Goal: Task Accomplishment & Management: Complete application form

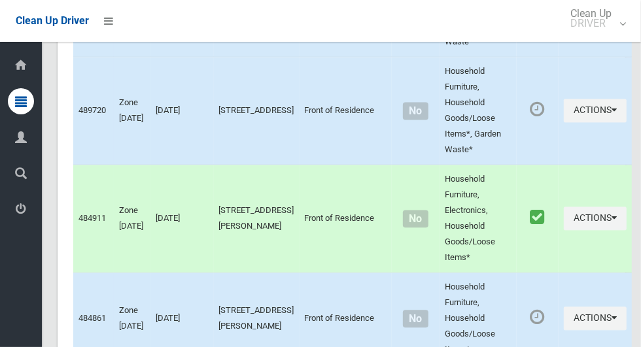
scroll to position [7111, 0]
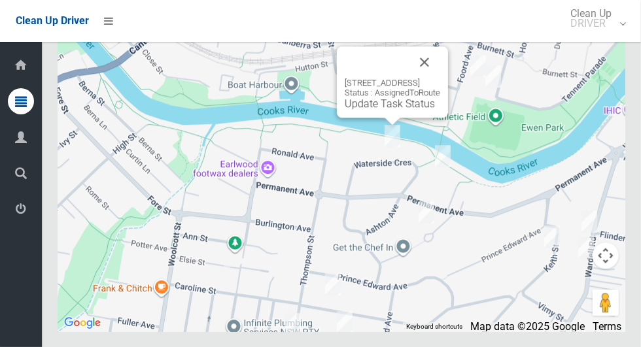
click at [440, 78] on button "Close" at bounding box center [424, 61] width 31 height 31
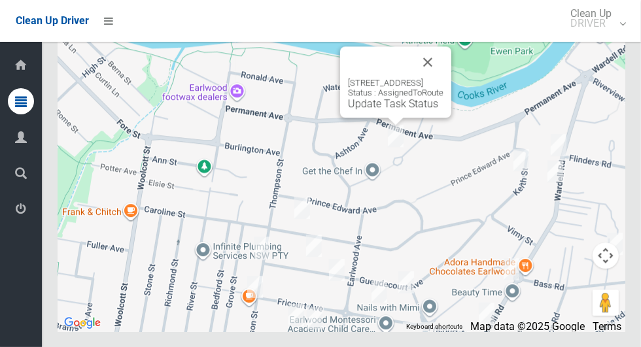
click at [444, 78] on button "Close" at bounding box center [427, 61] width 31 height 31
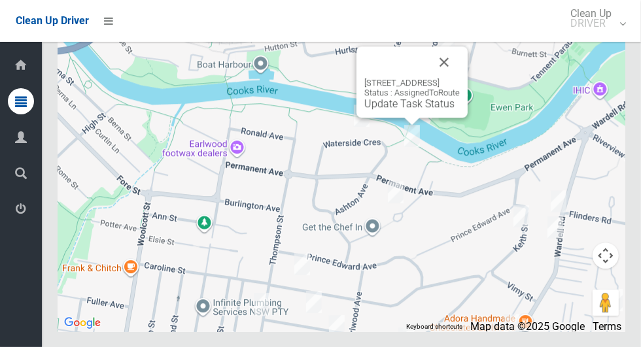
click at [460, 78] on button "Close" at bounding box center [444, 61] width 31 height 31
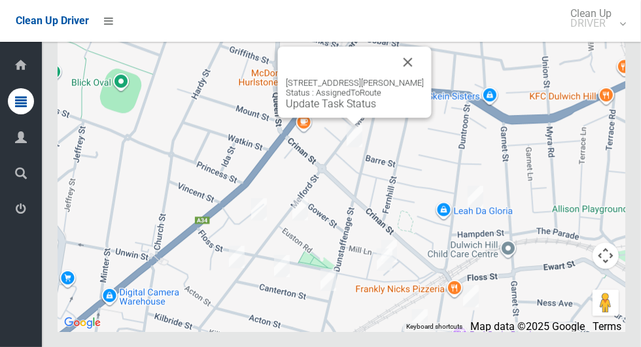
click at [424, 78] on button "Close" at bounding box center [408, 61] width 31 height 31
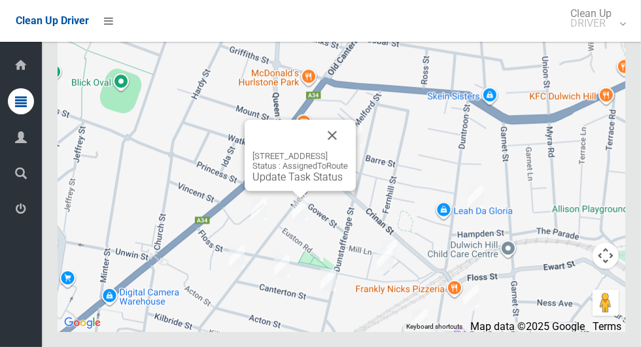
click at [348, 151] on button "Close" at bounding box center [332, 135] width 31 height 31
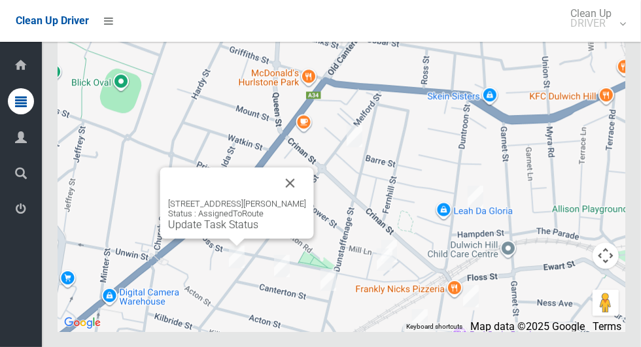
click at [306, 199] on button "Close" at bounding box center [290, 182] width 31 height 31
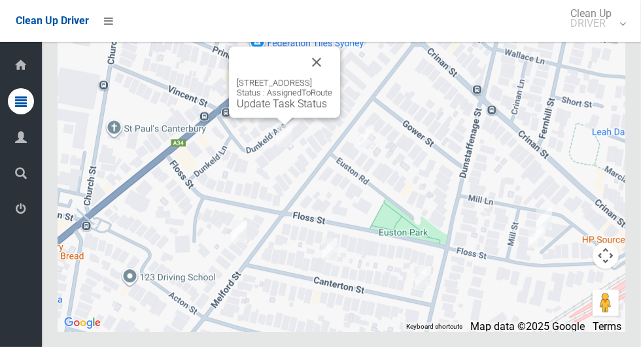
click at [332, 78] on button "Close" at bounding box center [316, 61] width 31 height 31
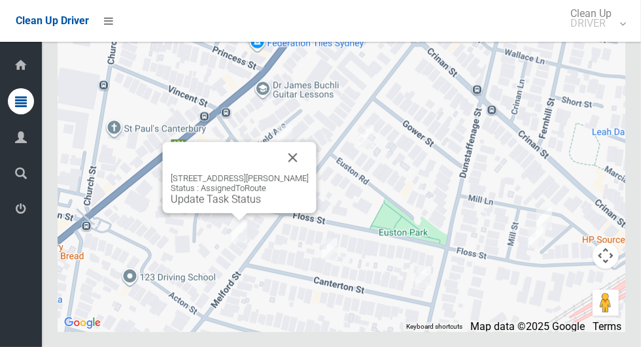
click at [309, 173] on button "Close" at bounding box center [292, 157] width 31 height 31
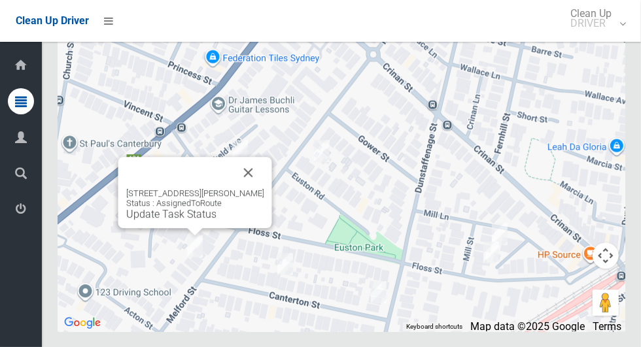
click at [264, 188] on button "Close" at bounding box center [248, 172] width 31 height 31
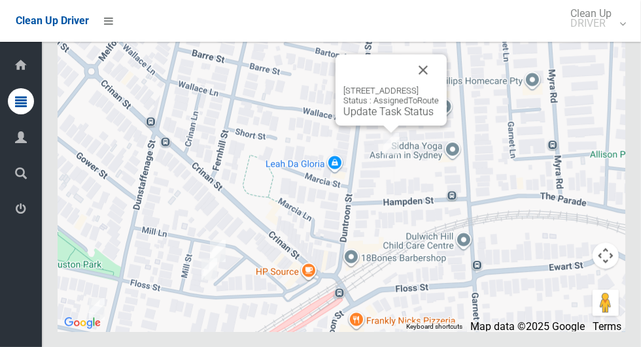
click at [439, 86] on button "Close" at bounding box center [423, 69] width 31 height 31
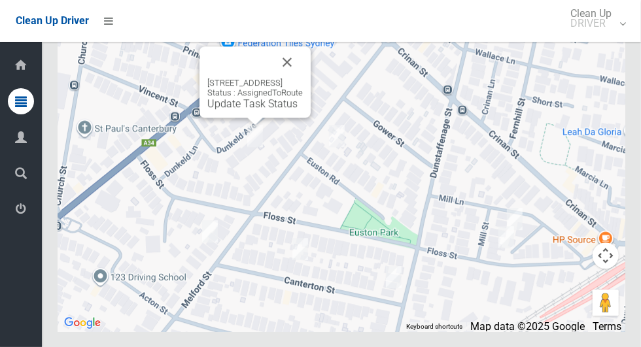
click at [207, 110] on link "Update Task Status" at bounding box center [252, 103] width 90 height 12
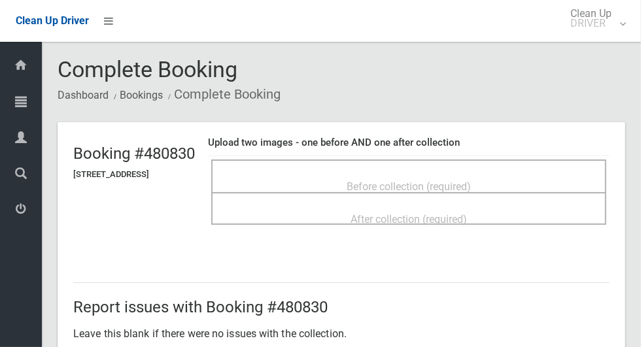
click at [383, 174] on div "Before collection (required)" at bounding box center [409, 186] width 366 height 24
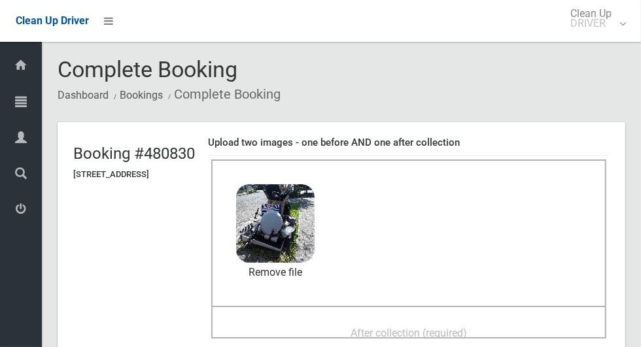
click at [384, 334] on span "After collection (required)" at bounding box center [409, 333] width 116 height 12
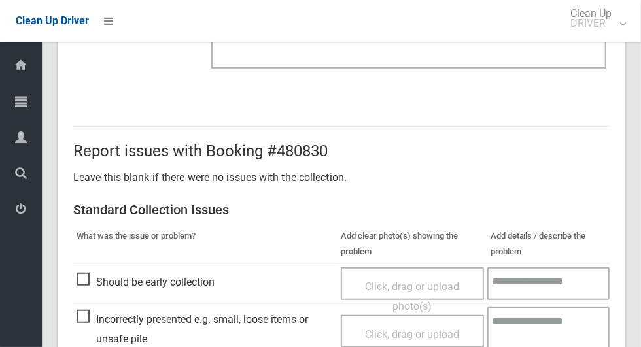
scroll to position [1070, 0]
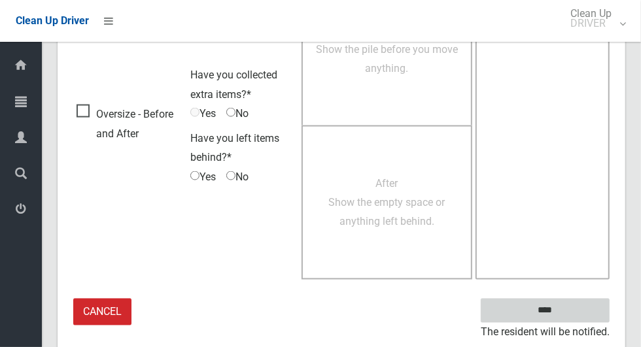
click at [569, 305] on input "****" at bounding box center [545, 311] width 129 height 24
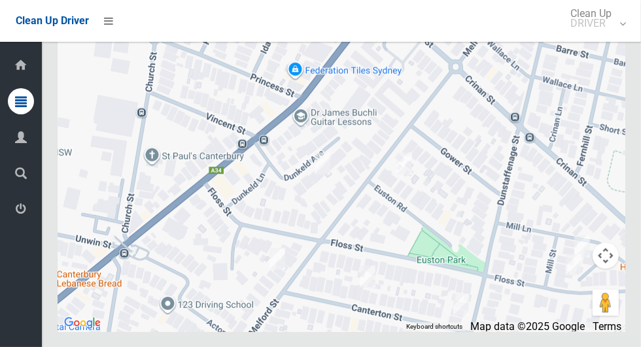
scroll to position [7108, 0]
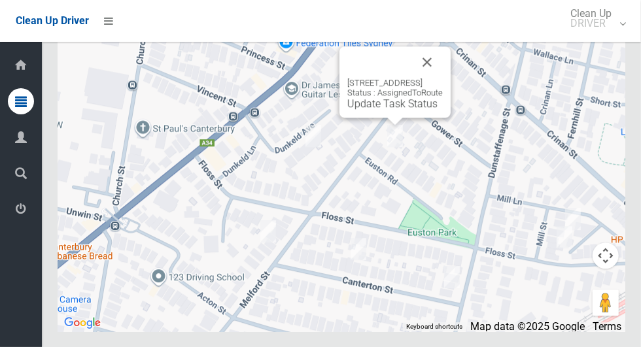
click at [443, 78] on button "Close" at bounding box center [427, 61] width 31 height 31
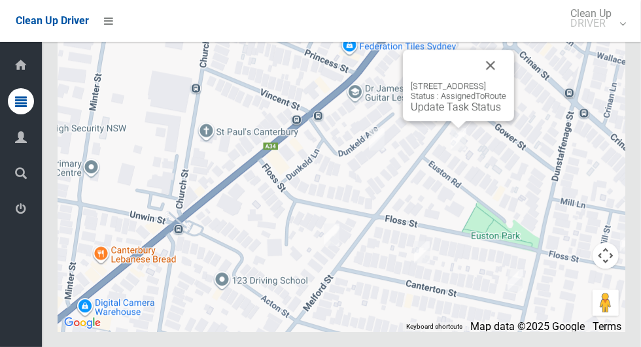
click at [506, 81] on button "Close" at bounding box center [490, 65] width 31 height 31
click at [433, 113] on div "19 Euston Road, HURLSTONE PARK NSW 2193 Status : AssignedToRoute Update Task St…" at bounding box center [459, 97] width 96 height 32
click at [435, 113] on div "19 Euston Road, HURLSTONE PARK NSW 2193 Status : AssignedToRoute Update Task St…" at bounding box center [459, 97] width 96 height 32
click at [432, 113] on link "Update Task Status" at bounding box center [456, 107] width 90 height 12
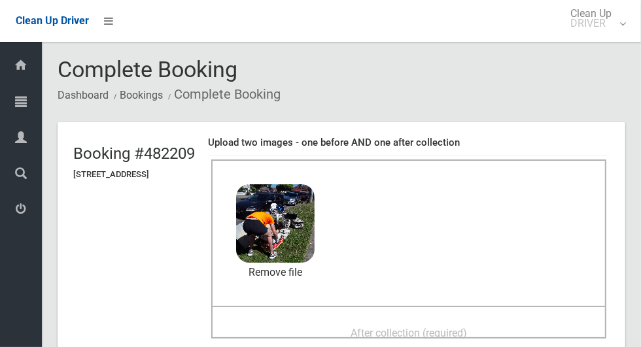
click at [381, 327] on span "After collection (required)" at bounding box center [409, 333] width 116 height 12
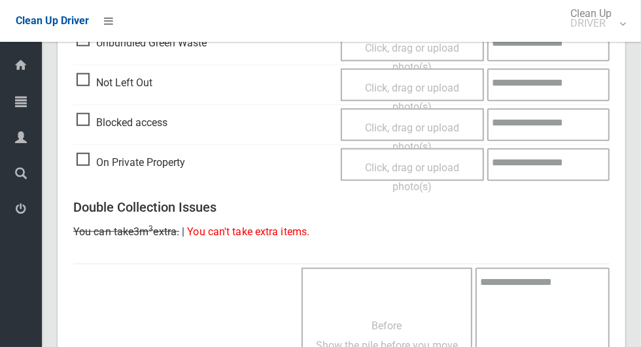
scroll to position [1070, 0]
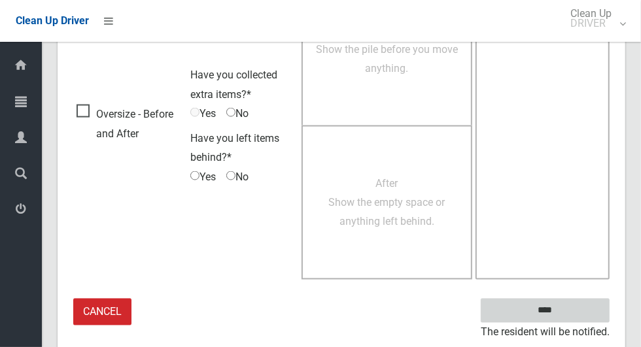
click at [538, 307] on input "****" at bounding box center [545, 311] width 129 height 24
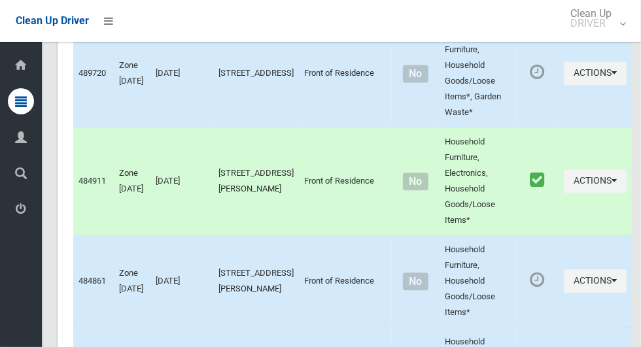
scroll to position [7111, 0]
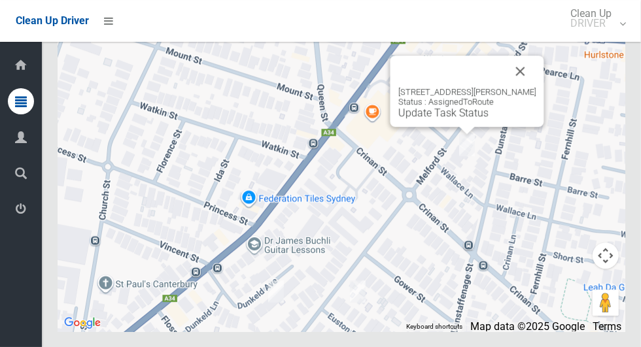
click at [534, 87] on button "Close" at bounding box center [520, 71] width 31 height 31
click at [537, 87] on button "Close" at bounding box center [520, 71] width 31 height 31
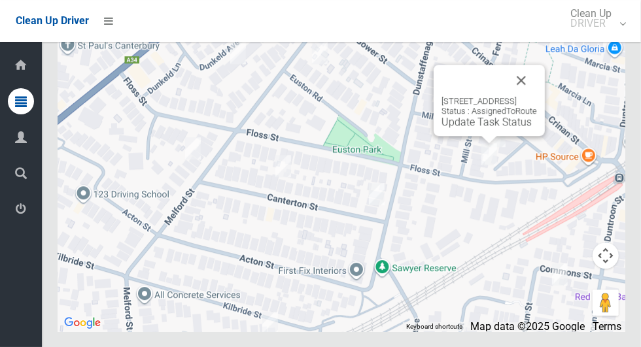
click at [537, 96] on button "Close" at bounding box center [521, 80] width 31 height 31
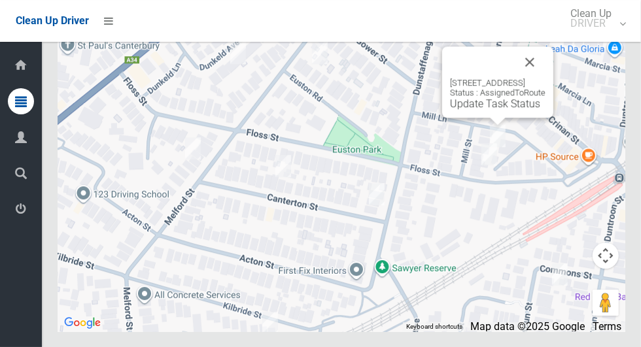
click at [546, 78] on button "Close" at bounding box center [529, 61] width 31 height 31
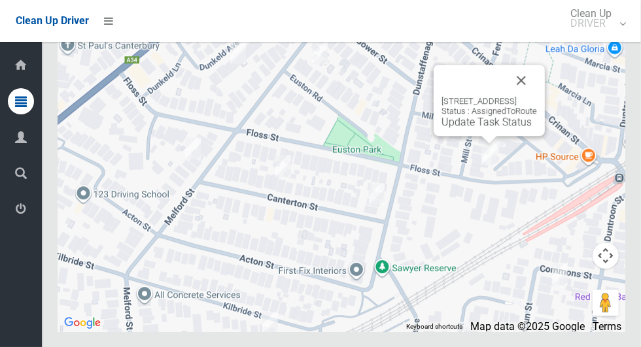
click at [537, 96] on button "Close" at bounding box center [521, 80] width 31 height 31
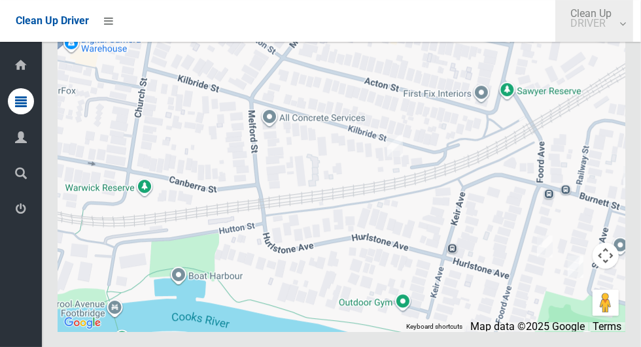
click at [571, 38] on link "Clean Up DRIVER" at bounding box center [594, 21] width 78 height 42
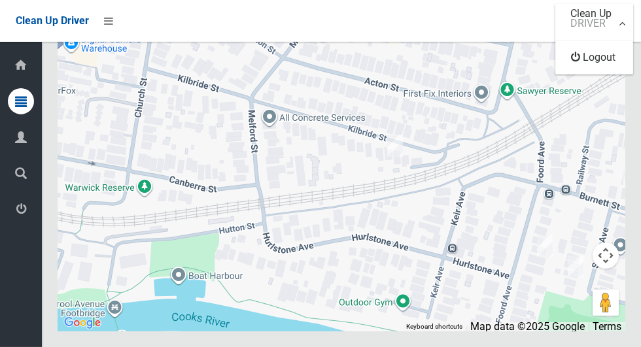
scroll to position [7103, 0]
click at [474, 21] on div at bounding box center [320, 173] width 641 height 347
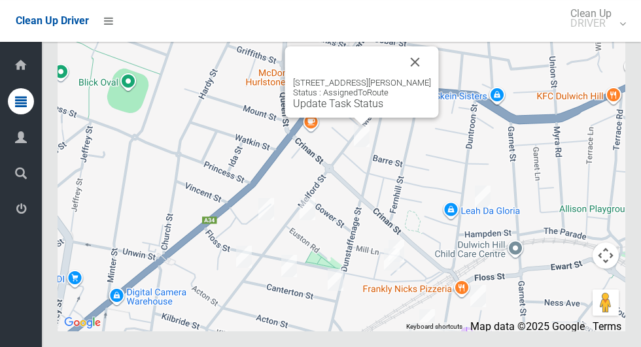
click at [431, 78] on button "Close" at bounding box center [415, 61] width 31 height 31
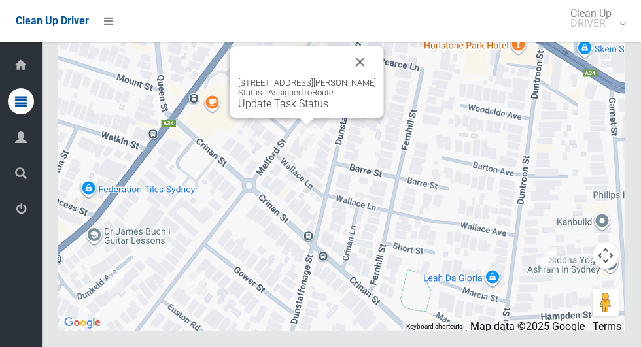
click at [273, 110] on div "23 Melford Street, HURLSTONE PARK NSW 2193 Status : AssignedToRoute Update Task…" at bounding box center [307, 94] width 138 height 32
click at [273, 110] on link "Update Task Status" at bounding box center [283, 103] width 90 height 12
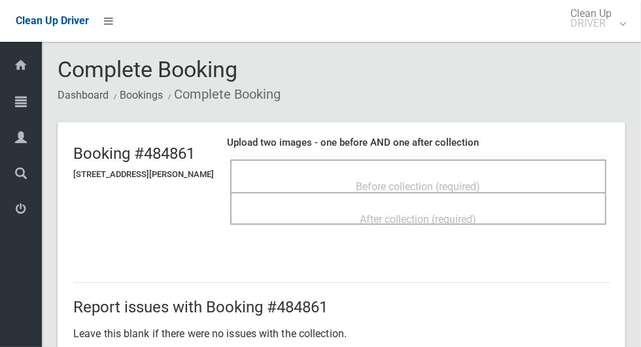
click at [377, 181] on span "Before collection (required)" at bounding box center [419, 187] width 124 height 12
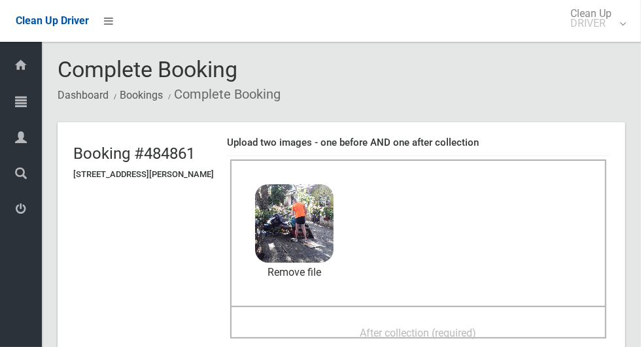
click at [396, 328] on span "After collection (required)" at bounding box center [419, 333] width 116 height 12
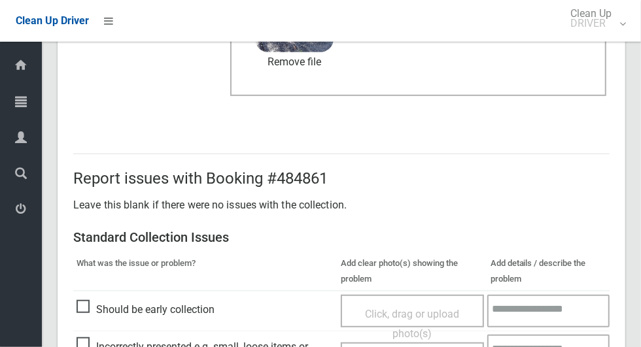
scroll to position [1070, 0]
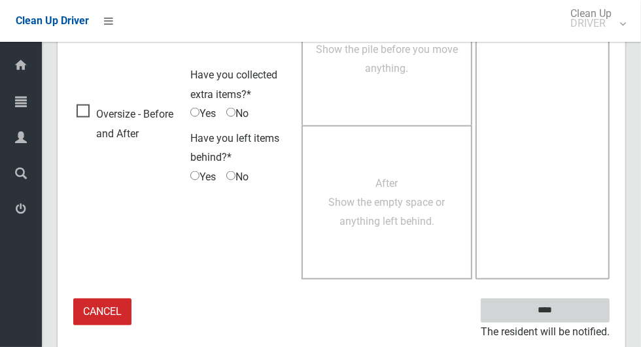
click at [568, 314] on input "****" at bounding box center [545, 311] width 129 height 24
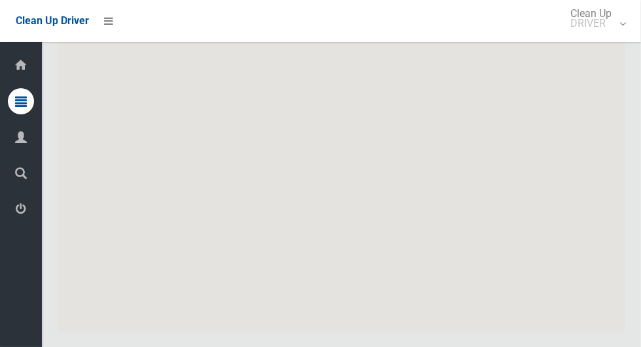
scroll to position [7111, 0]
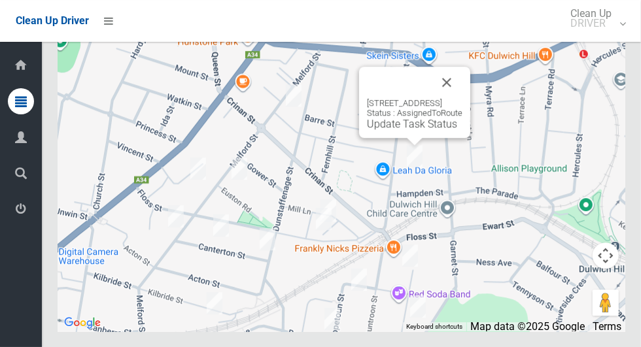
click at [384, 138] on div "72A Duntroon Street, HURLSTONE PARK NSW 2193 Status : AssignedToRoute Update Ta…" at bounding box center [414, 102] width 111 height 71
click at [384, 130] on link "Update Task Status" at bounding box center [412, 124] width 90 height 12
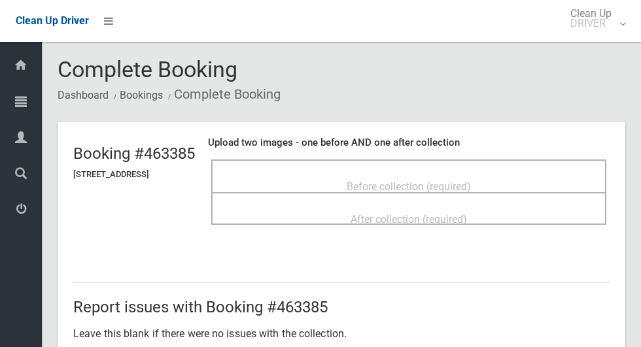
click at [423, 183] on span "Before collection (required)" at bounding box center [409, 187] width 124 height 12
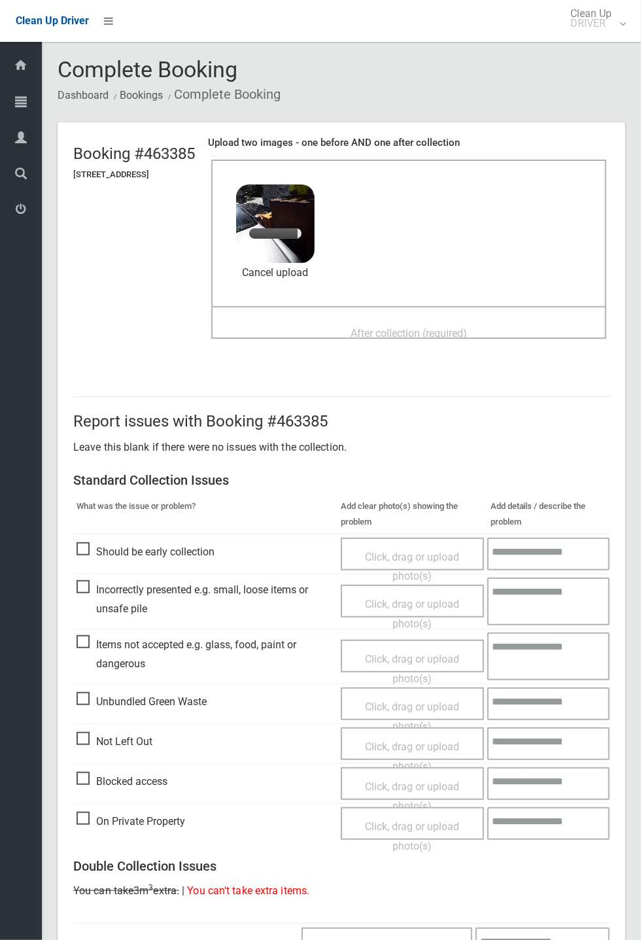
click at [4, 347] on div "Dashboard Tasks All Tasks Todays Tasks Overdue Tasks Complete Tasks Profile Sea…" at bounding box center [21, 491] width 42 height 898
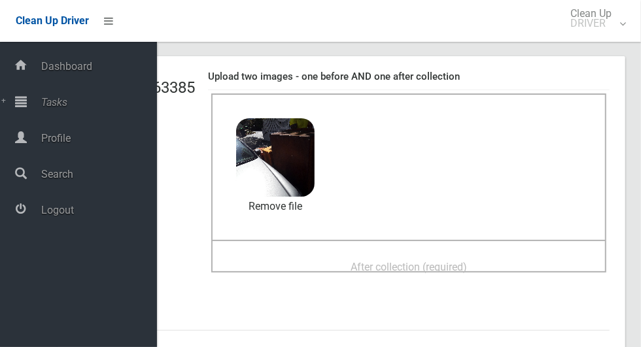
scroll to position [73, 0]
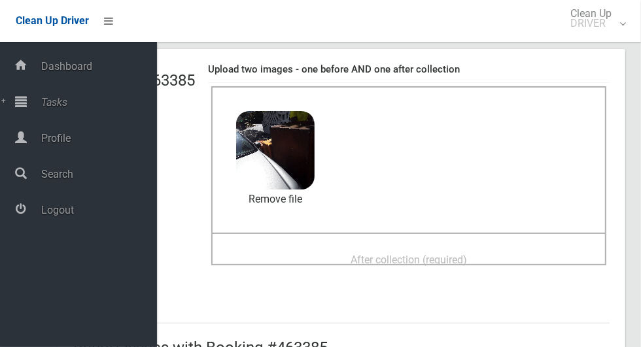
click at [446, 260] on span "After collection (required)" at bounding box center [409, 260] width 116 height 12
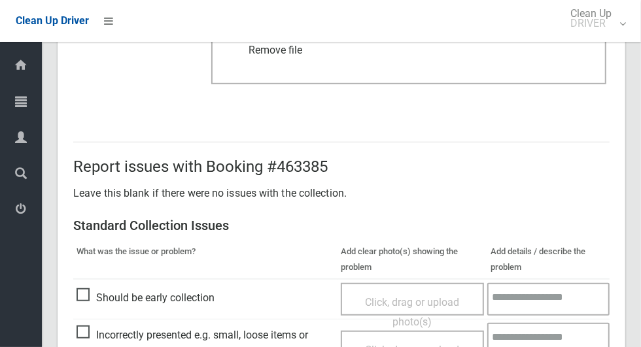
scroll to position [1070, 0]
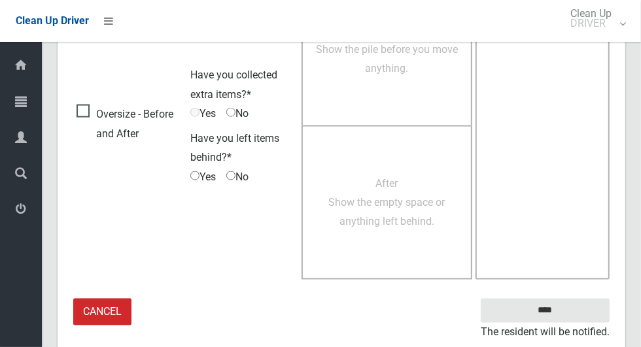
click at [561, 325] on small "The resident will be notified." at bounding box center [545, 333] width 129 height 20
click at [569, 312] on input "****" at bounding box center [545, 311] width 129 height 24
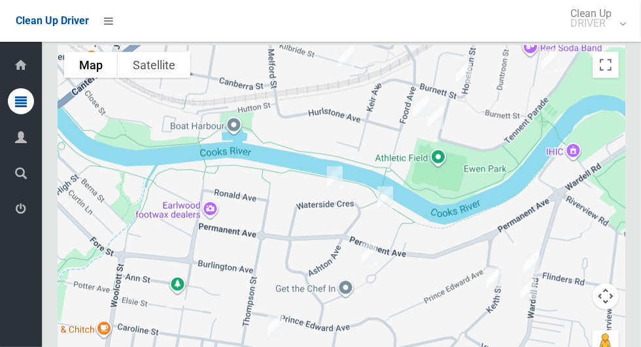
scroll to position [7111, 0]
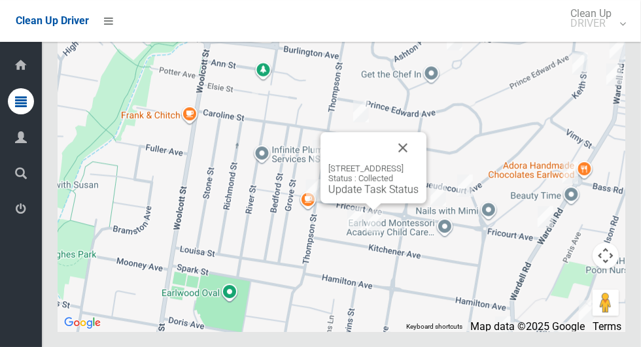
click at [419, 164] on button "Close" at bounding box center [402, 147] width 31 height 31
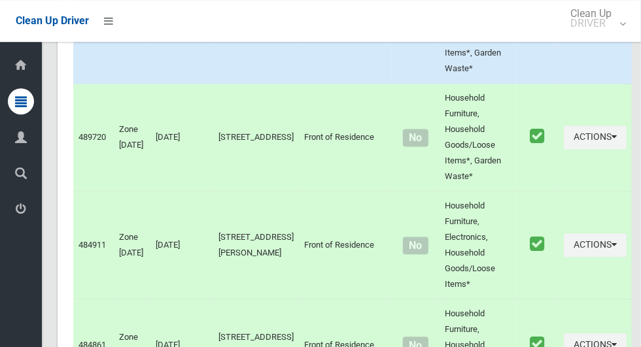
scroll to position [3954, 0]
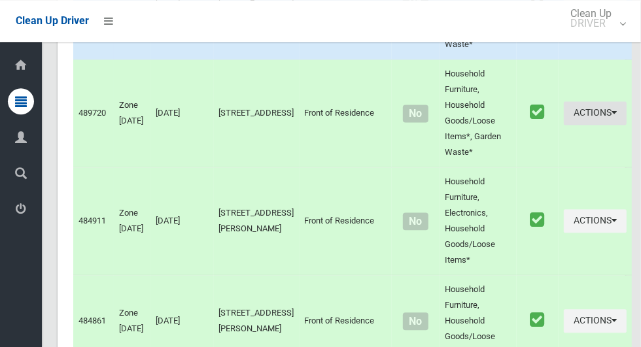
click at [578, 126] on button "Actions" at bounding box center [595, 113] width 63 height 24
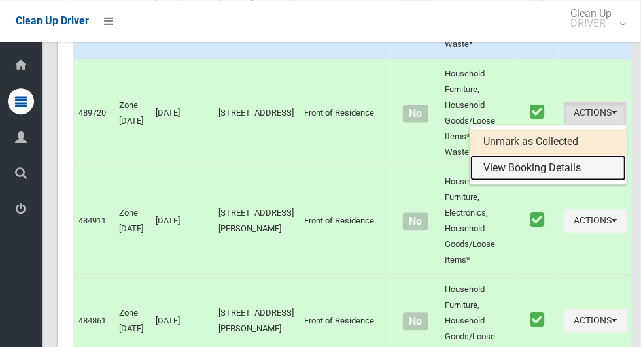
click at [551, 181] on link "View Booking Details" at bounding box center [548, 168] width 156 height 26
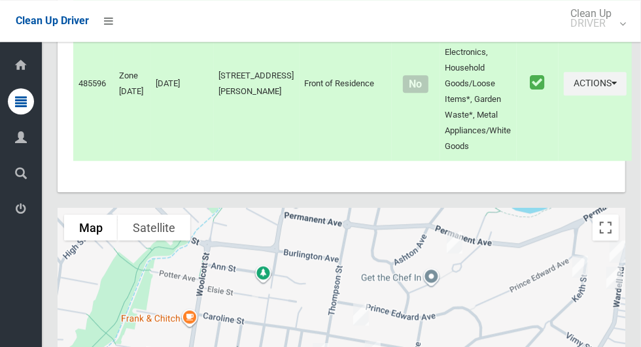
scroll to position [7111, 0]
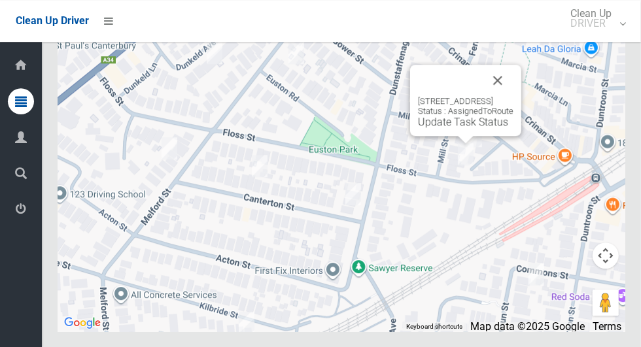
click at [514, 96] on button "Close" at bounding box center [497, 80] width 31 height 31
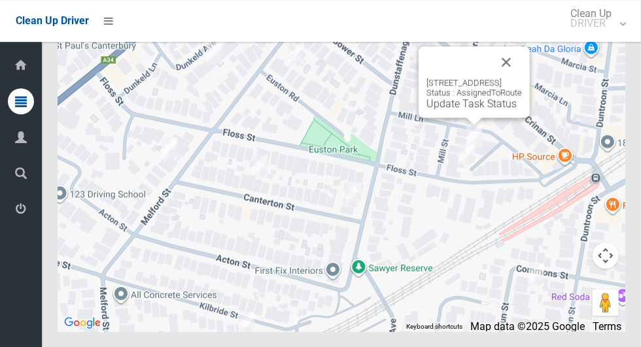
click at [463, 110] on link "Update Task Status" at bounding box center [472, 103] width 90 height 12
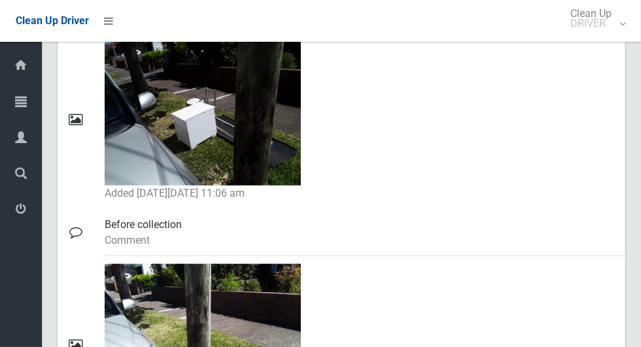
scroll to position [646, 0]
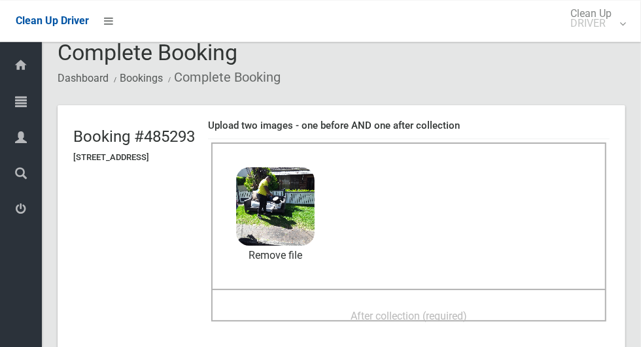
scroll to position [31, 0]
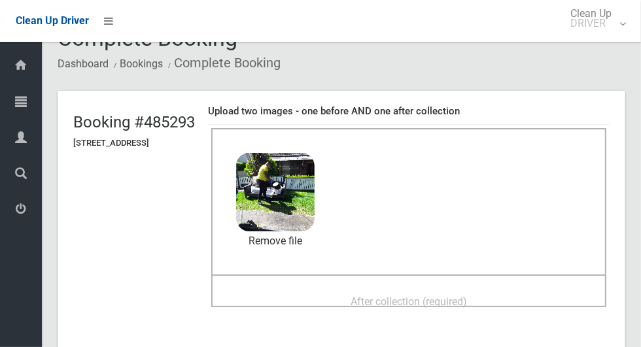
click at [336, 289] on div "After collection (required)" at bounding box center [409, 301] width 366 height 24
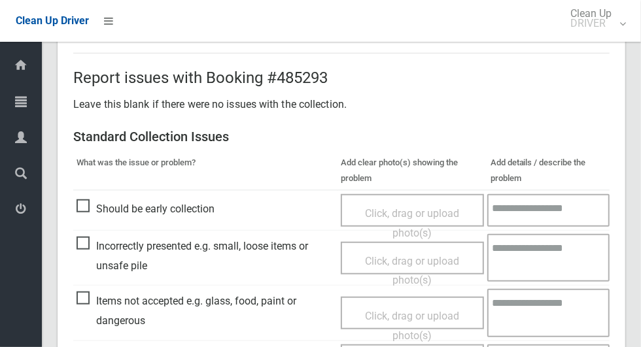
scroll to position [1070, 0]
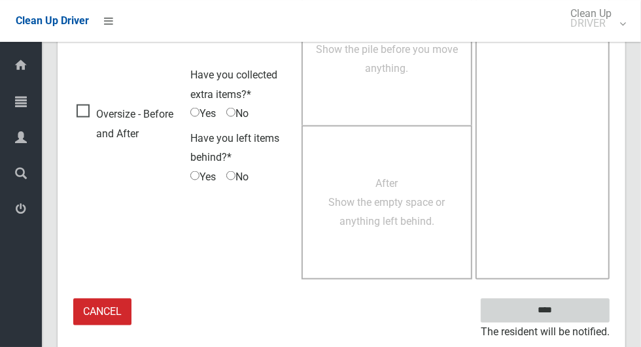
click at [568, 309] on input "****" at bounding box center [545, 311] width 129 height 24
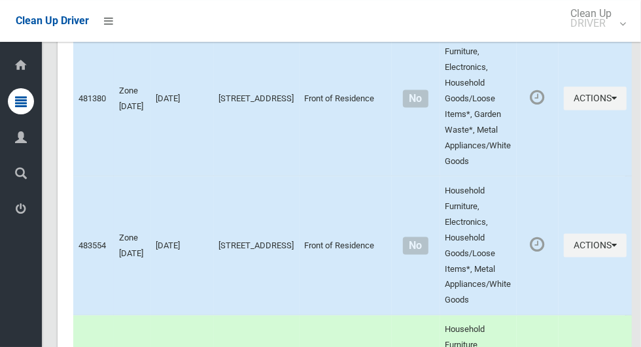
scroll to position [7111, 0]
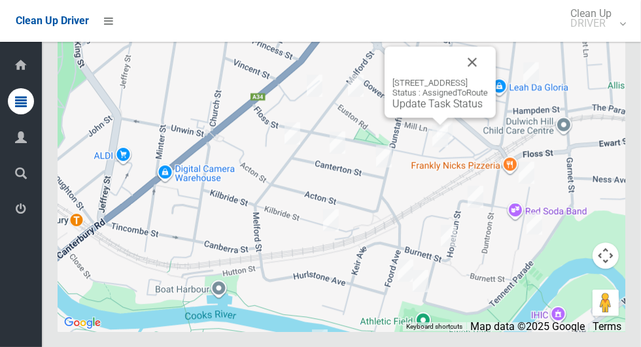
click at [436, 110] on link "Update Task Status" at bounding box center [438, 103] width 90 height 12
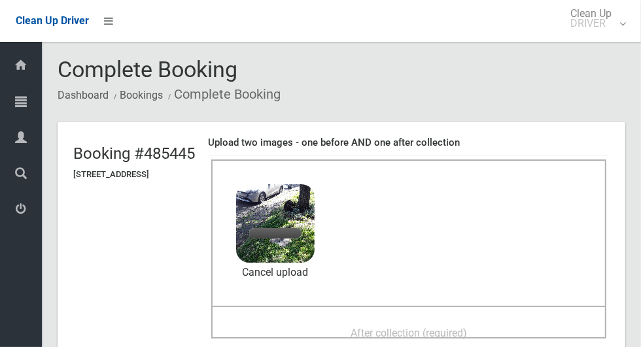
click at [373, 327] on span "After collection (required)" at bounding box center [409, 333] width 116 height 12
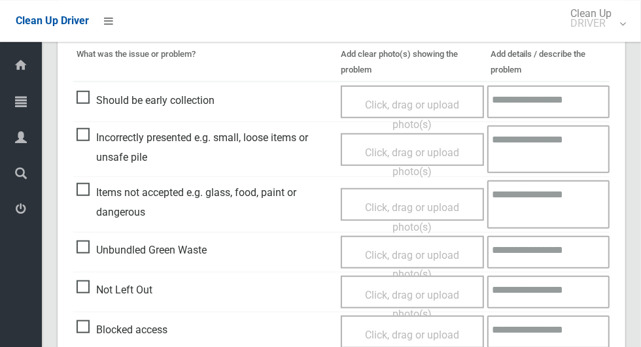
scroll to position [1070, 0]
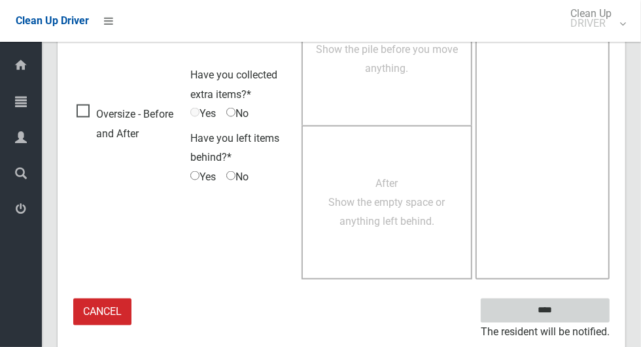
click at [568, 309] on input "****" at bounding box center [545, 311] width 129 height 24
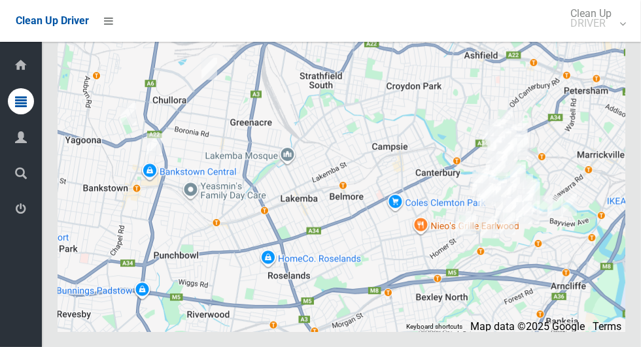
scroll to position [7111, 0]
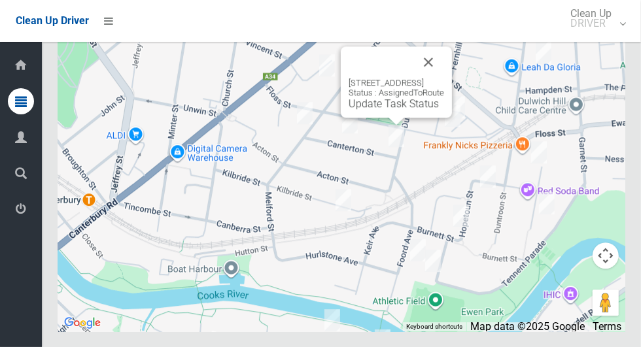
click at [444, 78] on button "Close" at bounding box center [428, 61] width 31 height 31
click at [349, 110] on link "Update Task Status" at bounding box center [394, 103] width 90 height 12
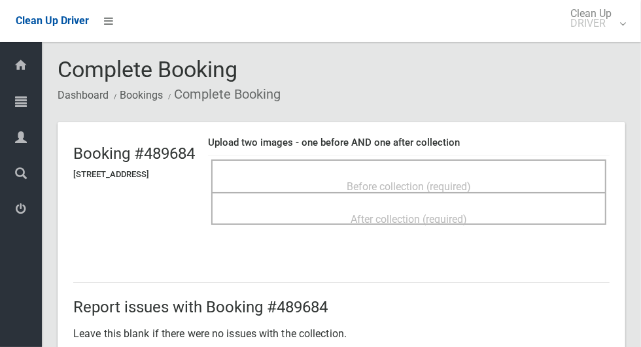
click at [454, 164] on div "Before collection (required)" at bounding box center [408, 176] width 395 height 33
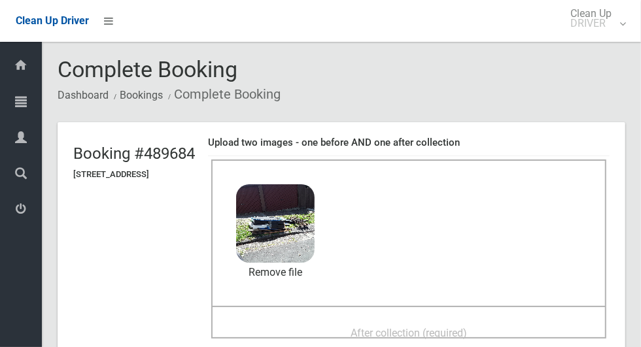
scroll to position [103, 0]
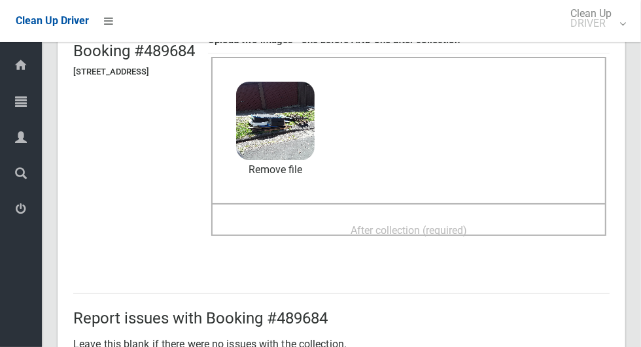
click at [411, 224] on span "After collection (required)" at bounding box center [409, 230] width 116 height 12
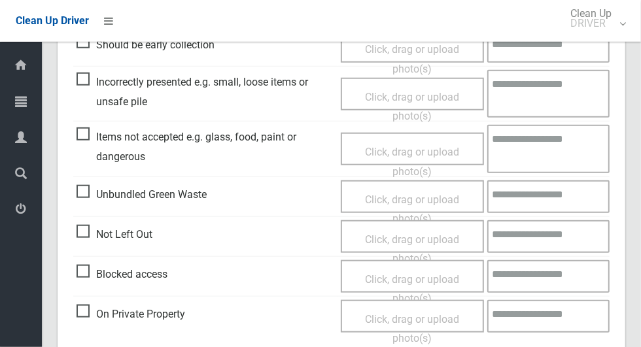
scroll to position [1070, 0]
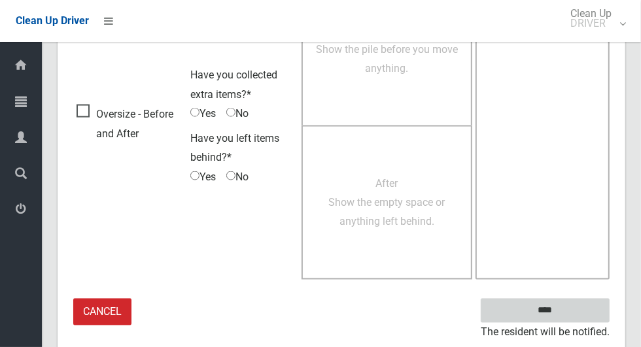
click at [568, 311] on input "****" at bounding box center [545, 311] width 129 height 24
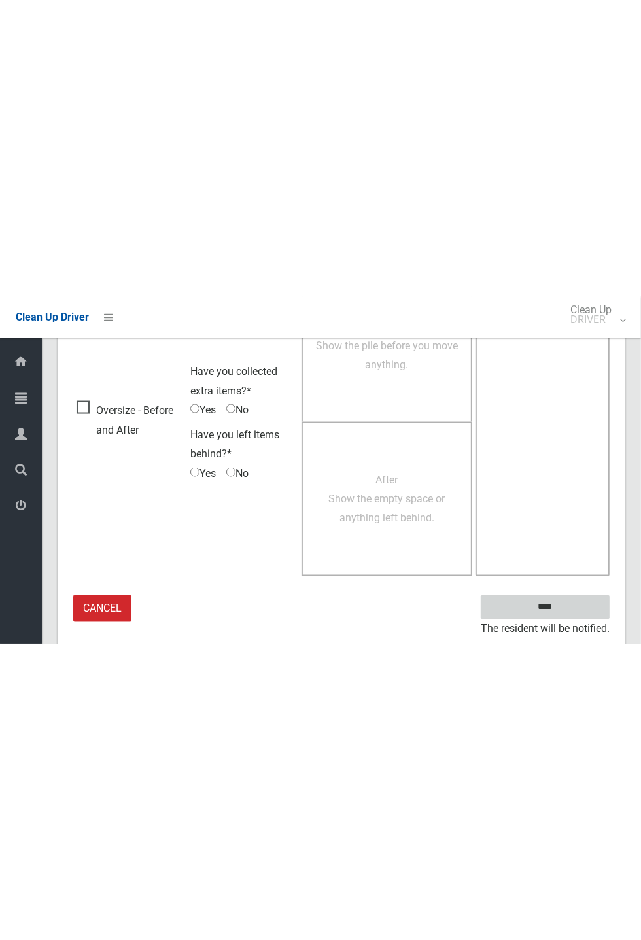
scroll to position [515, 0]
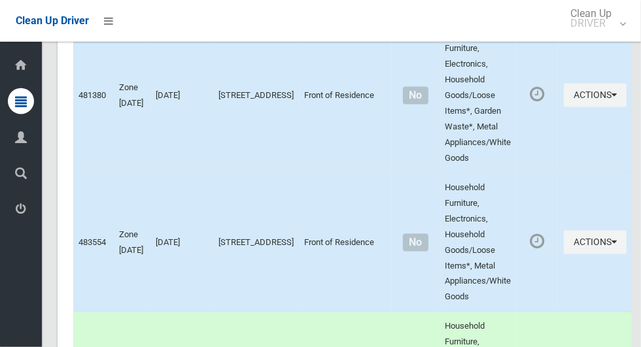
scroll to position [7111, 0]
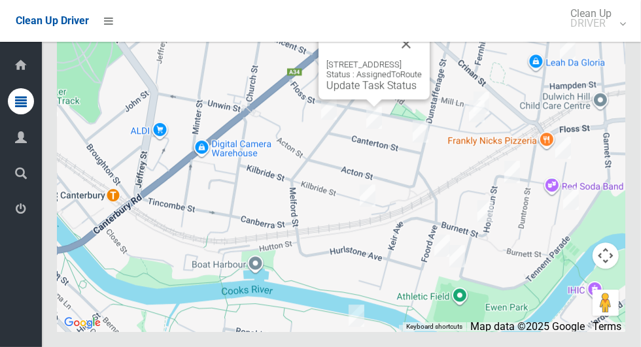
click at [342, 99] on div "23 Canterton Street, HURLSTONE PARK NSW 2193 Status : AssignedToRoute Update Ta…" at bounding box center [374, 63] width 111 height 71
click at [338, 92] on div "23 Canterton Street, HURLSTONE PARK NSW 2193 Status : AssignedToRoute Update Ta…" at bounding box center [374, 76] width 96 height 32
click at [339, 92] on link "Update Task Status" at bounding box center [371, 85] width 90 height 12
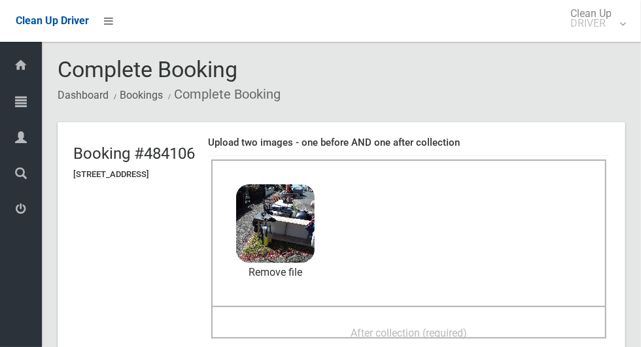
click at [385, 327] on span "After collection (required)" at bounding box center [409, 333] width 116 height 12
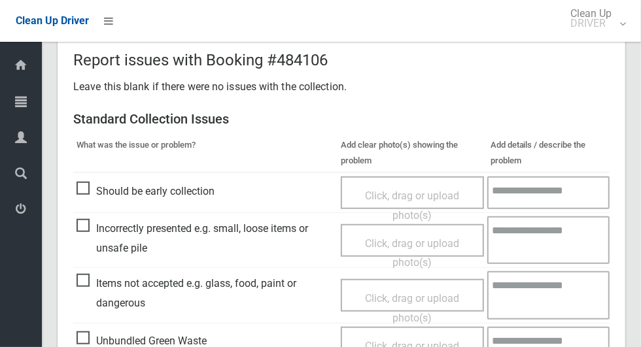
scroll to position [1070, 0]
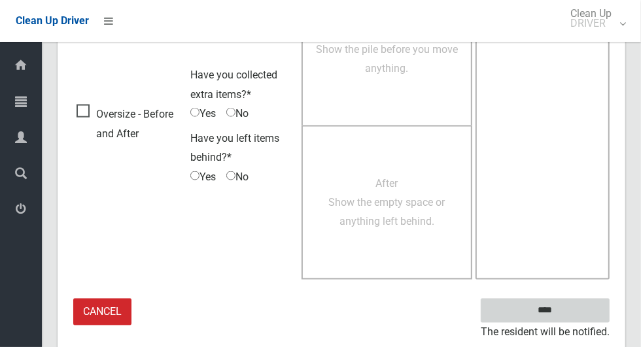
click at [580, 309] on input "****" at bounding box center [545, 311] width 129 height 24
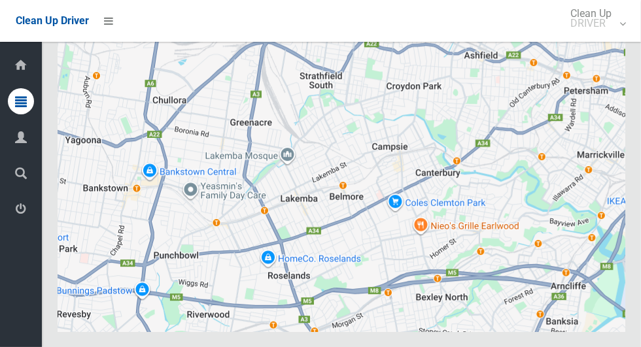
scroll to position [7111, 0]
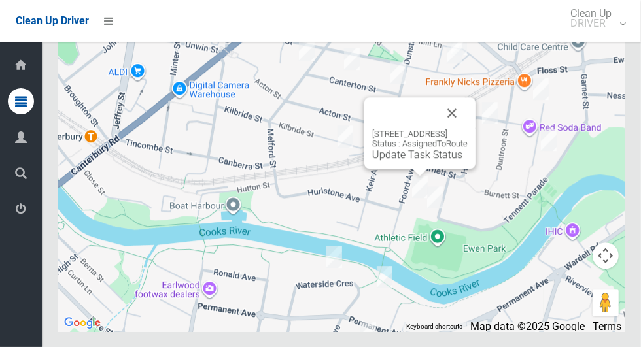
click at [468, 129] on button "Close" at bounding box center [451, 112] width 31 height 31
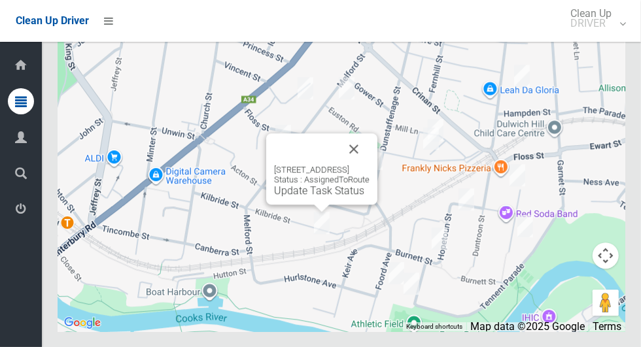
click at [370, 165] on button "Close" at bounding box center [353, 148] width 31 height 31
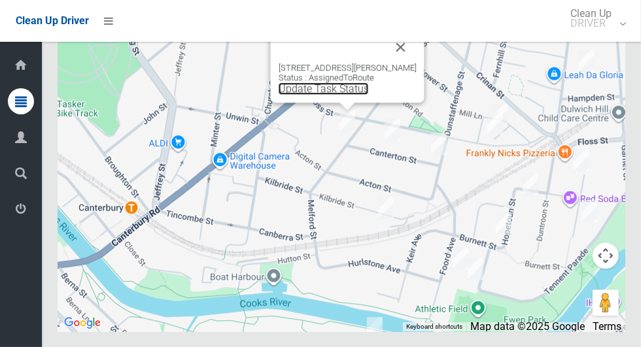
click at [322, 95] on link "Update Task Status" at bounding box center [324, 88] width 90 height 12
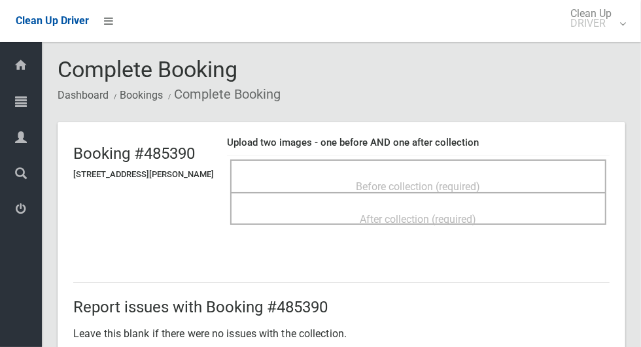
click at [418, 174] on div "Before collection (required)" at bounding box center [418, 186] width 347 height 24
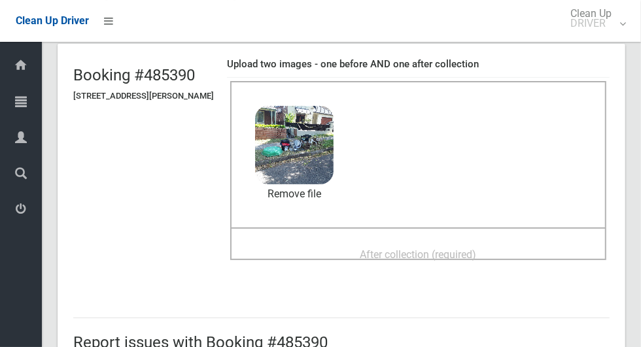
scroll to position [78, 0]
click at [389, 243] on div "After collection (required)" at bounding box center [418, 255] width 347 height 24
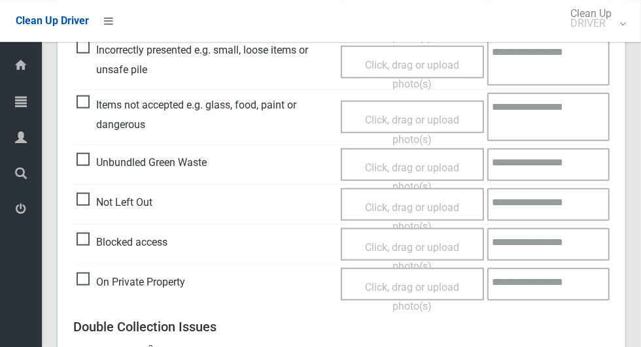
scroll to position [1070, 0]
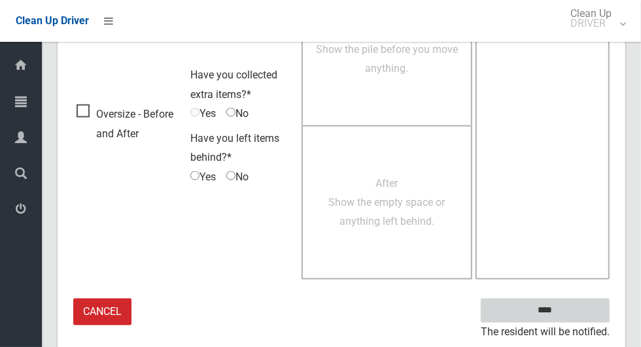
click at [572, 313] on input "****" at bounding box center [545, 311] width 129 height 24
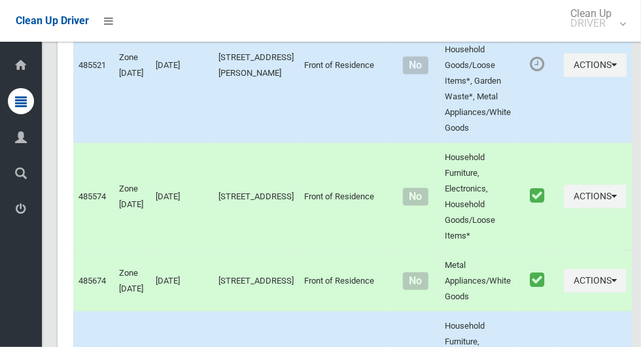
scroll to position [6067, 0]
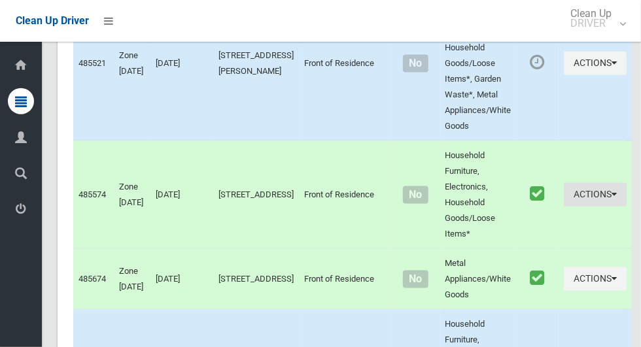
click at [588, 207] on button "Actions" at bounding box center [595, 195] width 63 height 24
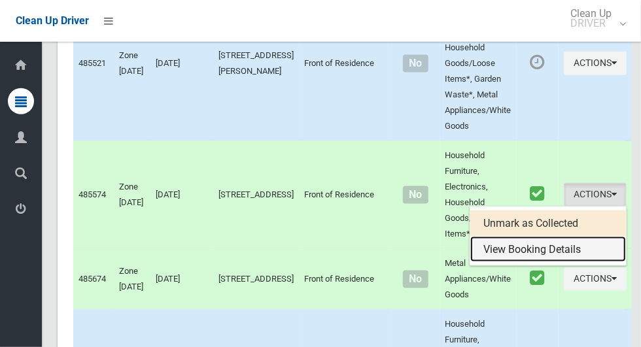
click at [527, 263] on link "View Booking Details" at bounding box center [548, 250] width 156 height 26
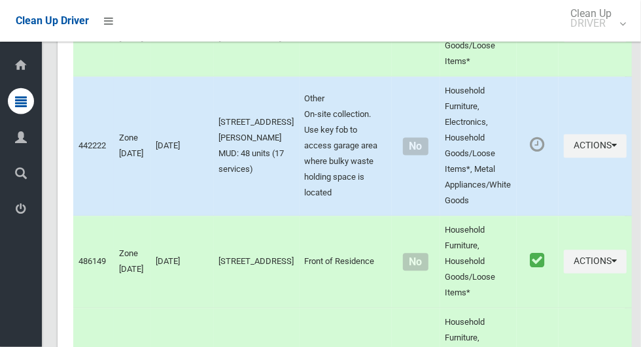
scroll to position [7111, 0]
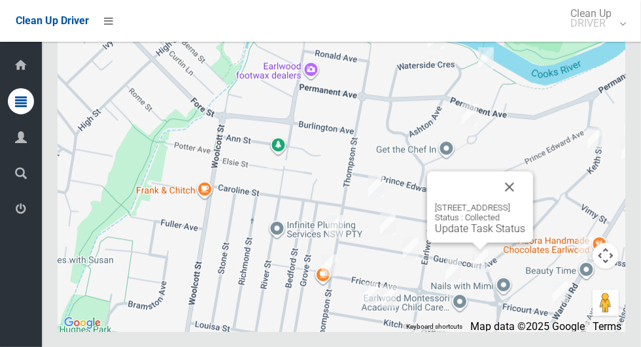
click at [525, 203] on button "Close" at bounding box center [509, 186] width 31 height 31
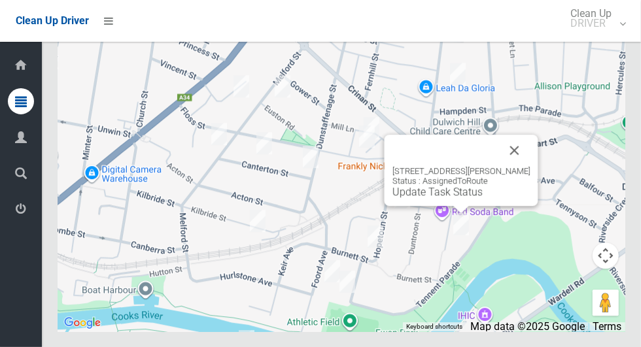
click at [499, 166] on div at bounding box center [446, 150] width 107 height 31
click at [531, 166] on button "Close" at bounding box center [514, 150] width 31 height 31
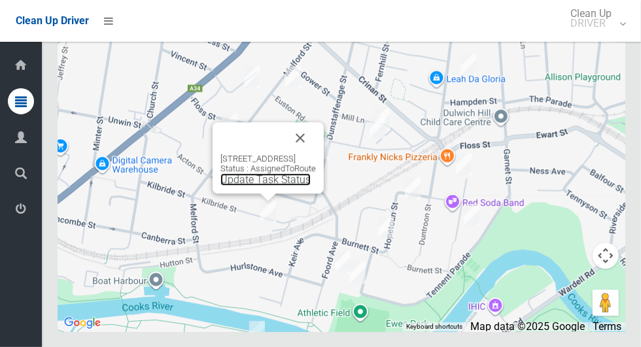
click at [247, 186] on link "Update Task Status" at bounding box center [265, 179] width 90 height 12
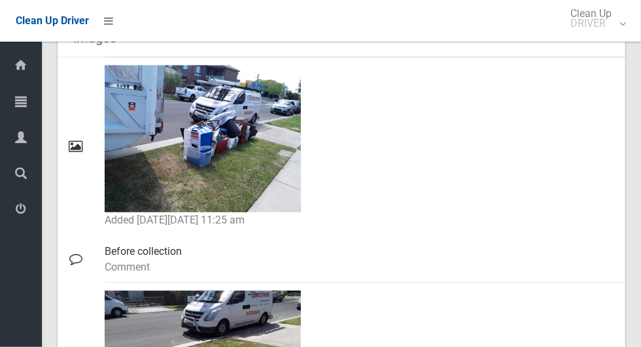
scroll to position [616, 0]
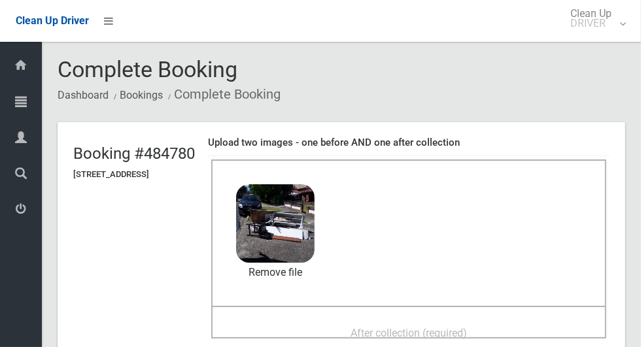
click at [394, 327] on span "After collection (required)" at bounding box center [409, 333] width 116 height 12
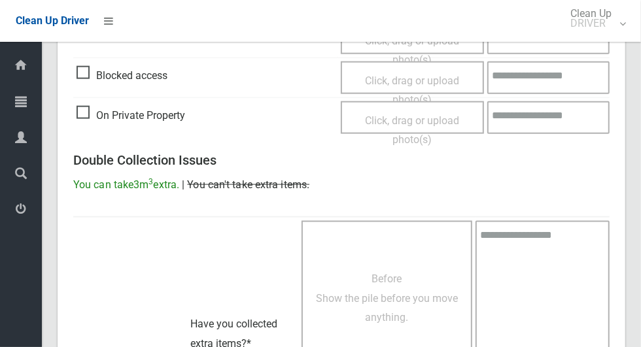
scroll to position [1070, 0]
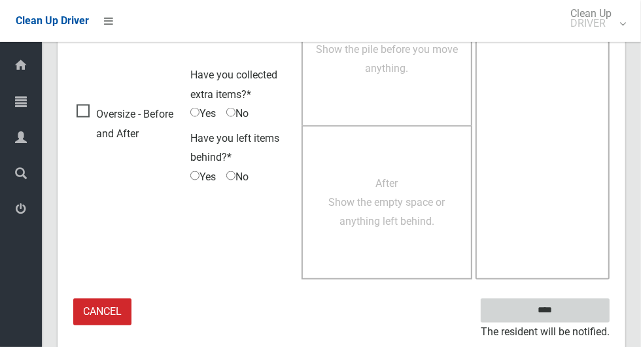
click at [568, 314] on input "****" at bounding box center [545, 311] width 129 height 24
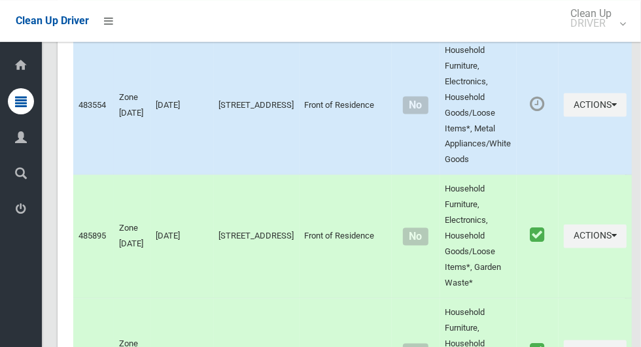
scroll to position [7111, 0]
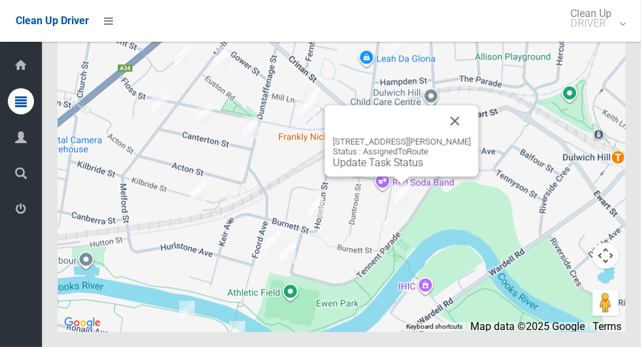
click at [471, 137] on button "Close" at bounding box center [455, 120] width 31 height 31
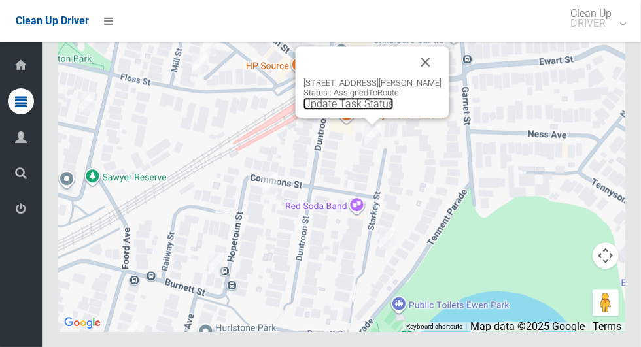
click at [352, 110] on link "Update Task Status" at bounding box center [349, 103] width 90 height 12
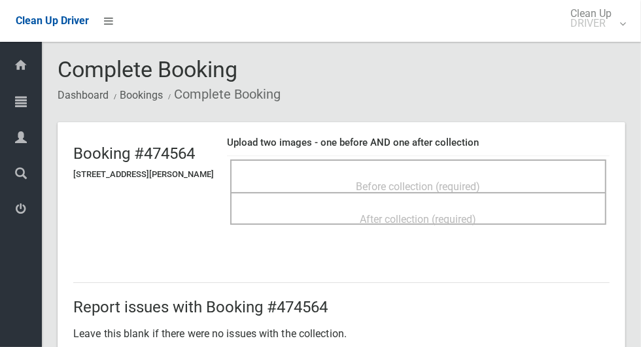
click at [423, 181] on span "Before collection (required)" at bounding box center [419, 187] width 124 height 12
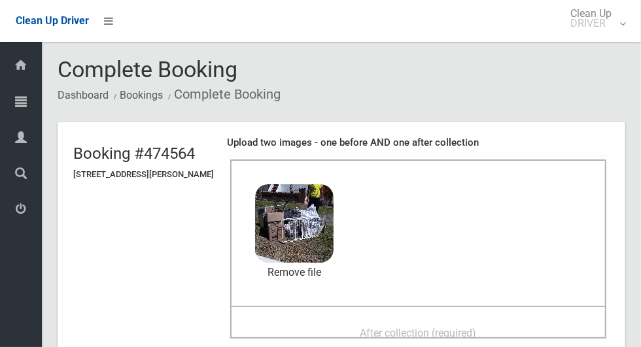
click at [350, 330] on div "After collection (required)" at bounding box center [418, 333] width 347 height 24
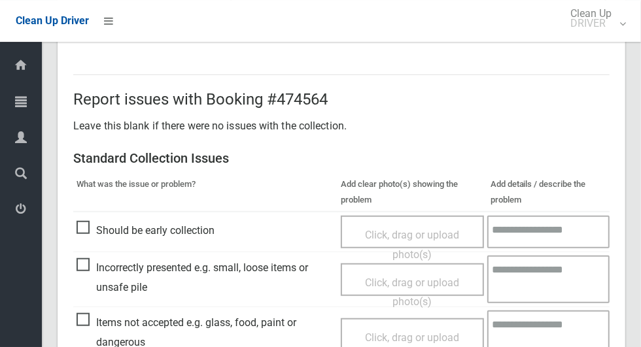
scroll to position [1070, 0]
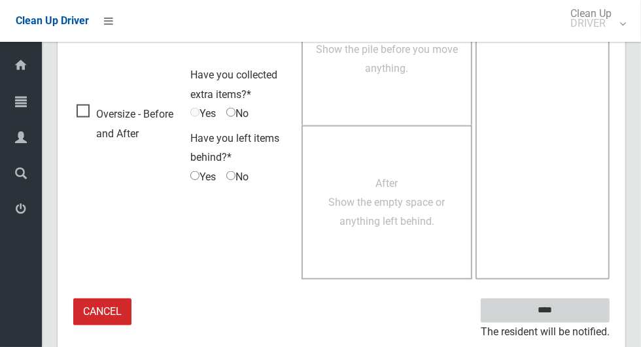
click at [571, 302] on input "****" at bounding box center [545, 311] width 129 height 24
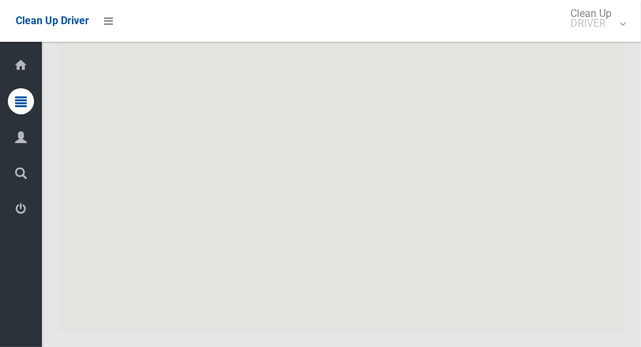
scroll to position [7111, 0]
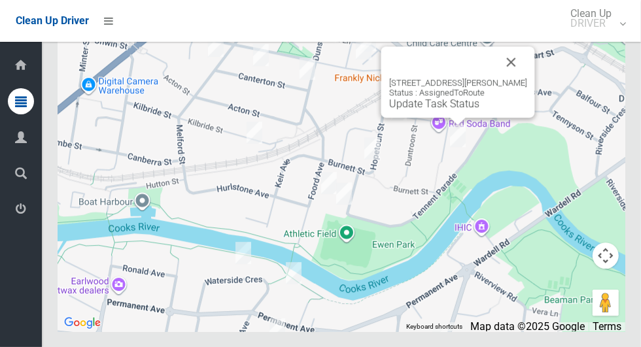
click at [527, 78] on button "Close" at bounding box center [511, 61] width 31 height 31
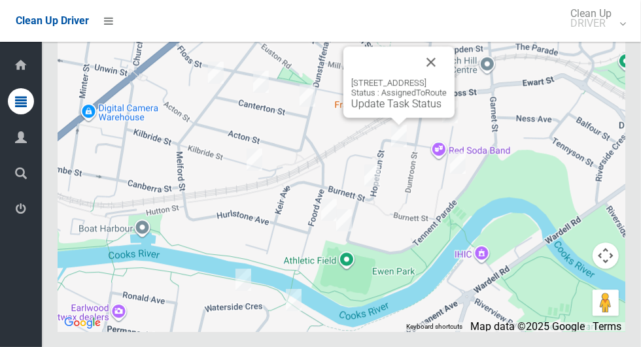
click at [447, 78] on button "Close" at bounding box center [430, 61] width 31 height 31
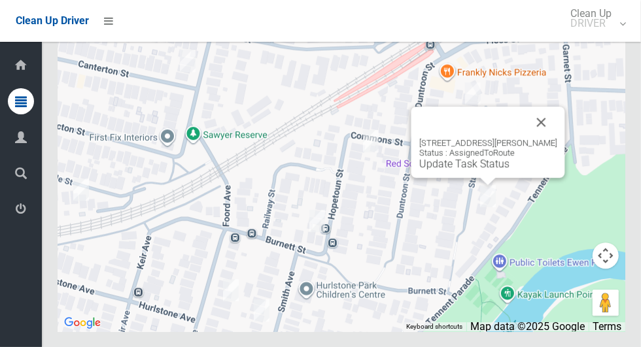
click at [557, 138] on button "Close" at bounding box center [541, 122] width 31 height 31
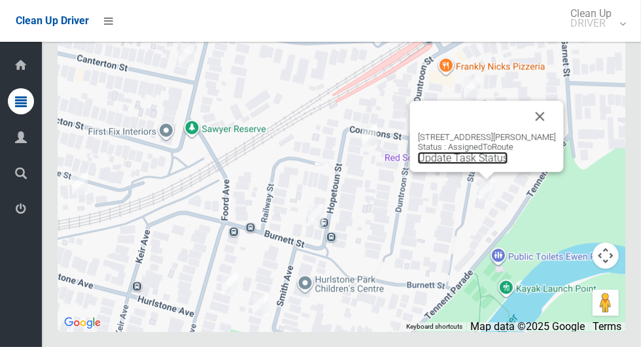
click at [446, 164] on link "Update Task Status" at bounding box center [463, 158] width 90 height 12
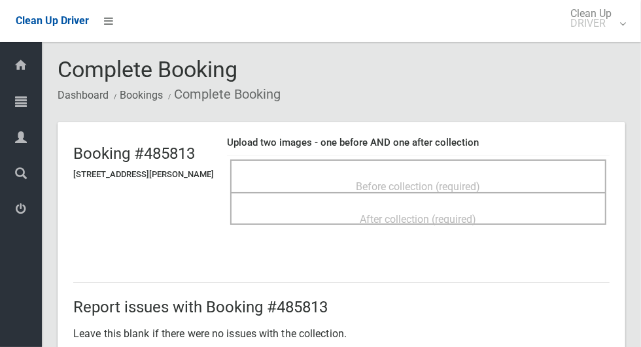
click at [414, 181] on span "Before collection (required)" at bounding box center [419, 187] width 124 height 12
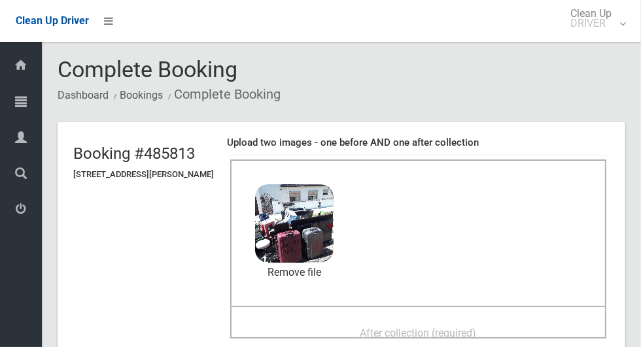
click at [385, 327] on span "After collection (required)" at bounding box center [419, 333] width 116 height 12
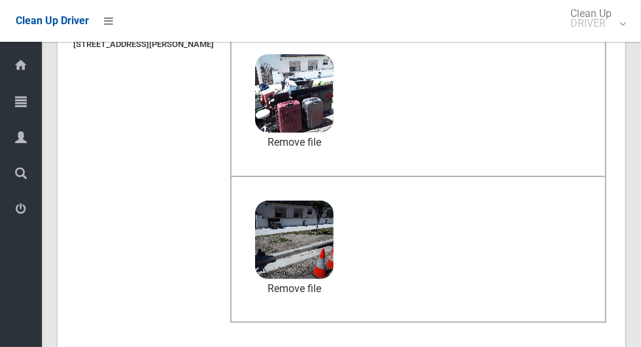
scroll to position [1070, 0]
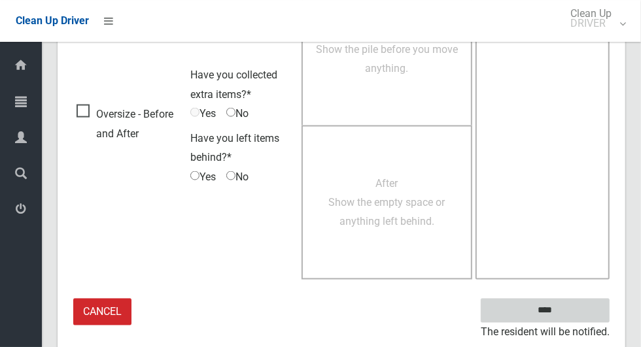
click at [568, 319] on input "****" at bounding box center [545, 311] width 129 height 24
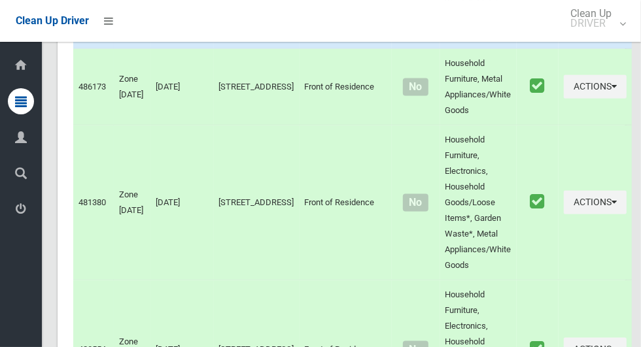
scroll to position [7111, 0]
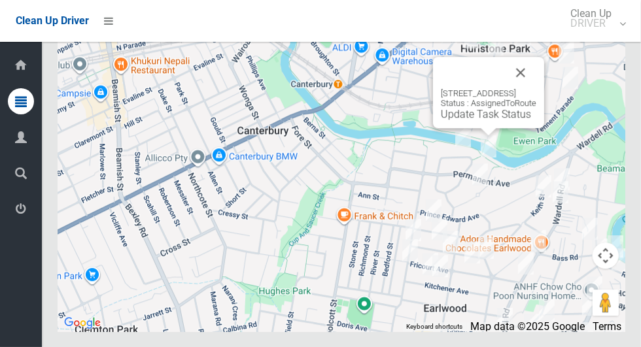
click at [537, 88] on button "Close" at bounding box center [520, 72] width 31 height 31
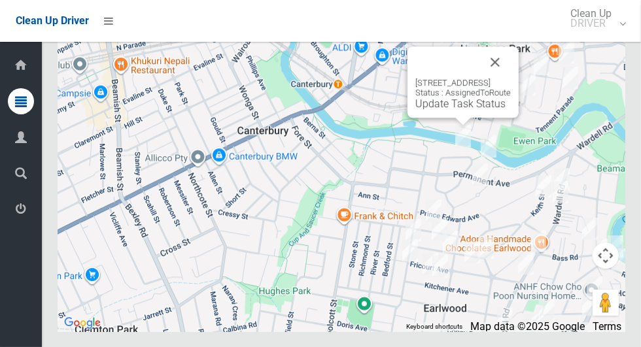
click at [439, 110] on link "Update Task Status" at bounding box center [460, 103] width 90 height 12
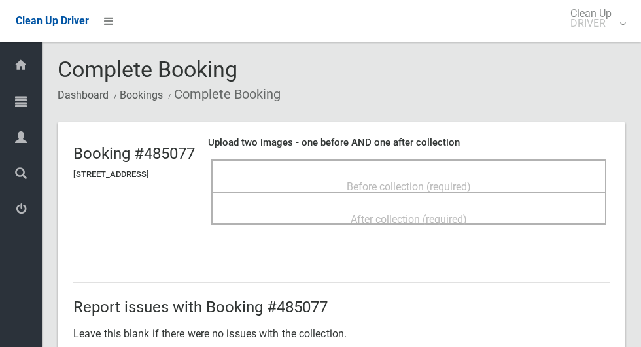
click at [355, 179] on div "Before collection (required)" at bounding box center [409, 186] width 366 height 24
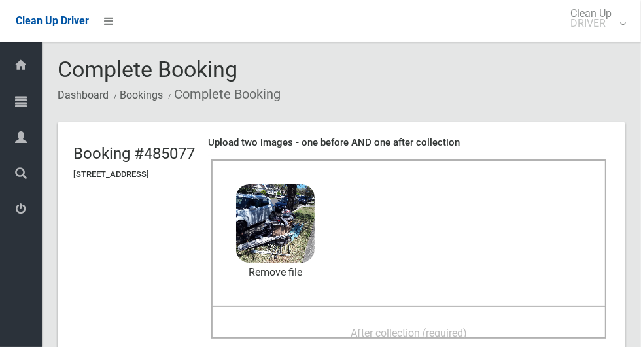
click at [378, 332] on span "After collection (required)" at bounding box center [409, 333] width 116 height 12
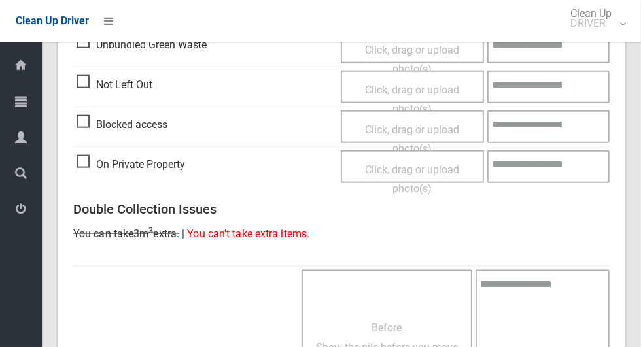
scroll to position [1070, 0]
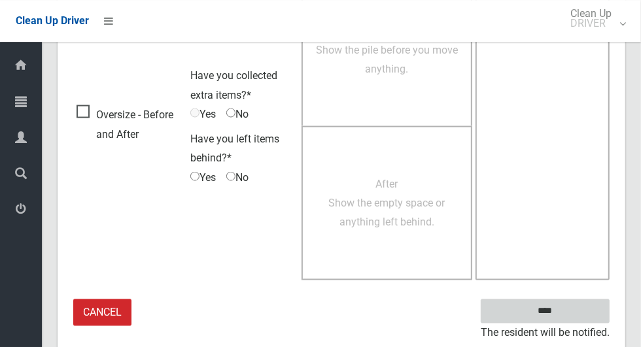
click at [568, 311] on input "****" at bounding box center [545, 311] width 129 height 24
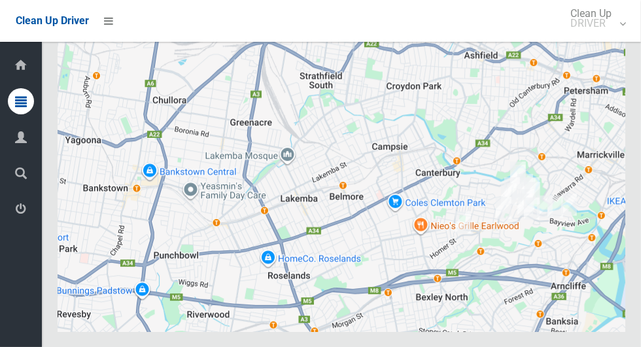
scroll to position [7111, 0]
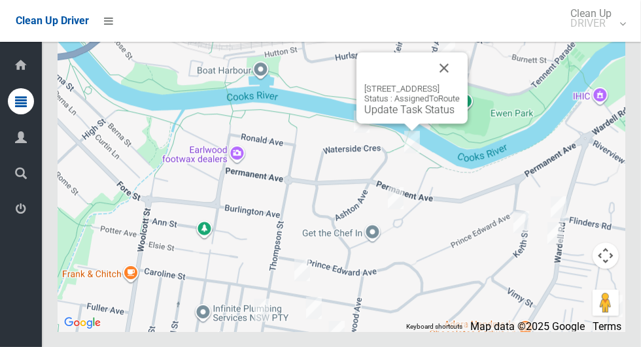
click at [389, 116] on link "Update Task Status" at bounding box center [409, 109] width 90 height 12
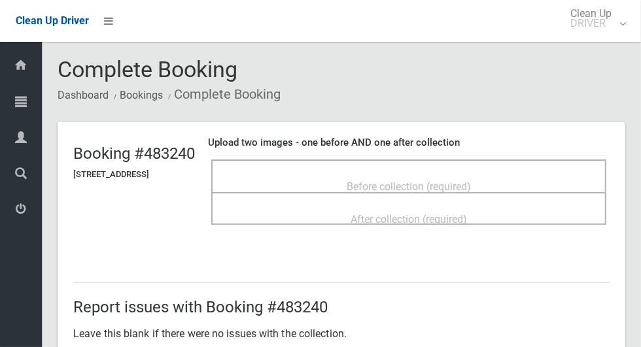
click at [411, 181] on span "Before collection (required)" at bounding box center [409, 187] width 124 height 12
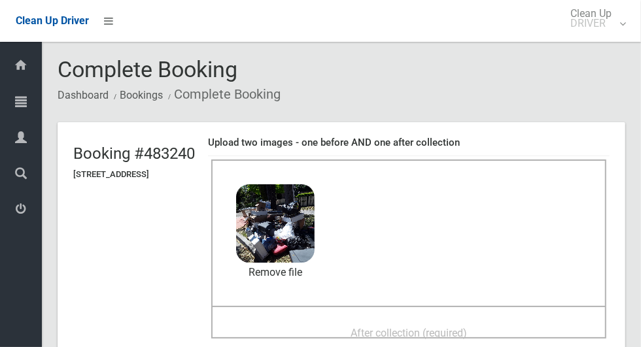
click at [387, 321] on div "After collection (required)" at bounding box center [409, 333] width 366 height 24
